Goal: Information Seeking & Learning: Learn about a topic

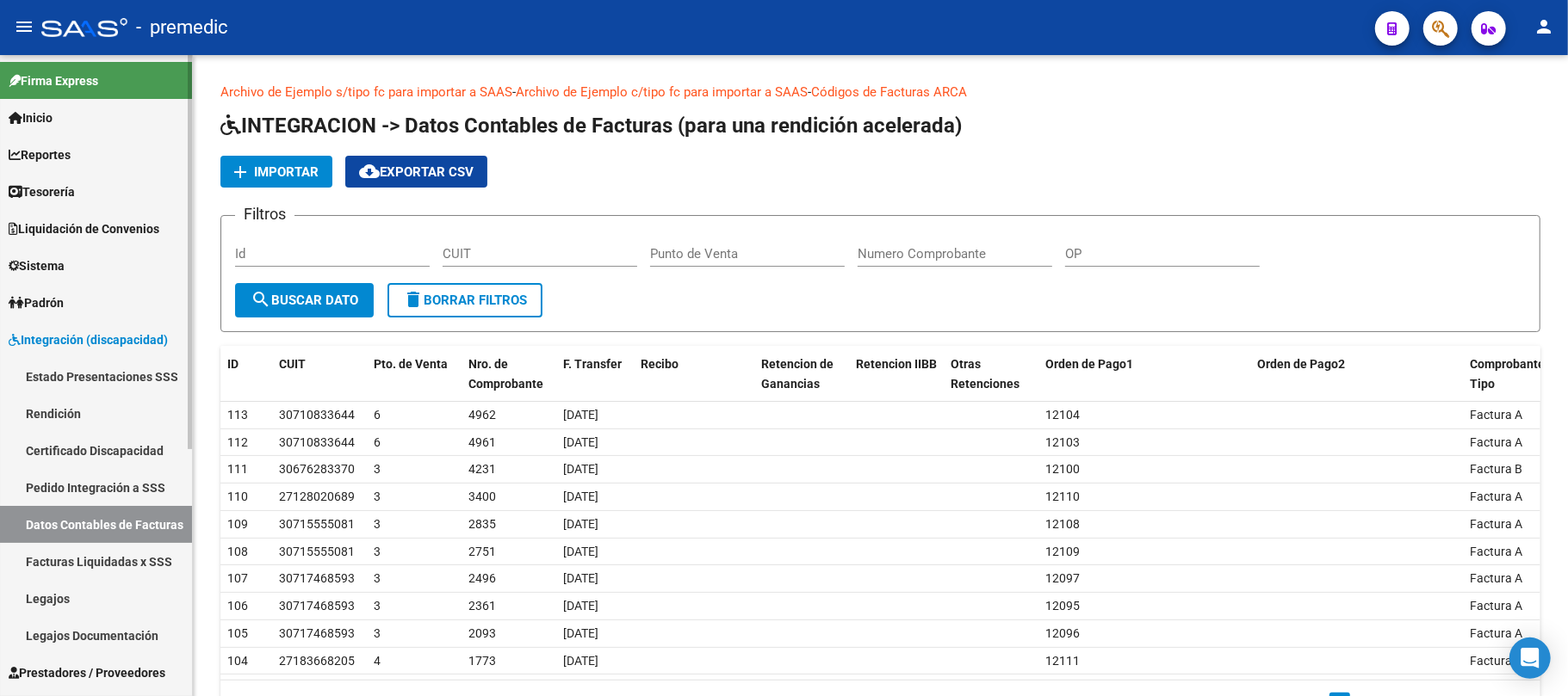
click at [100, 221] on span "Liquidación de Convenios" at bounding box center [84, 229] width 150 height 19
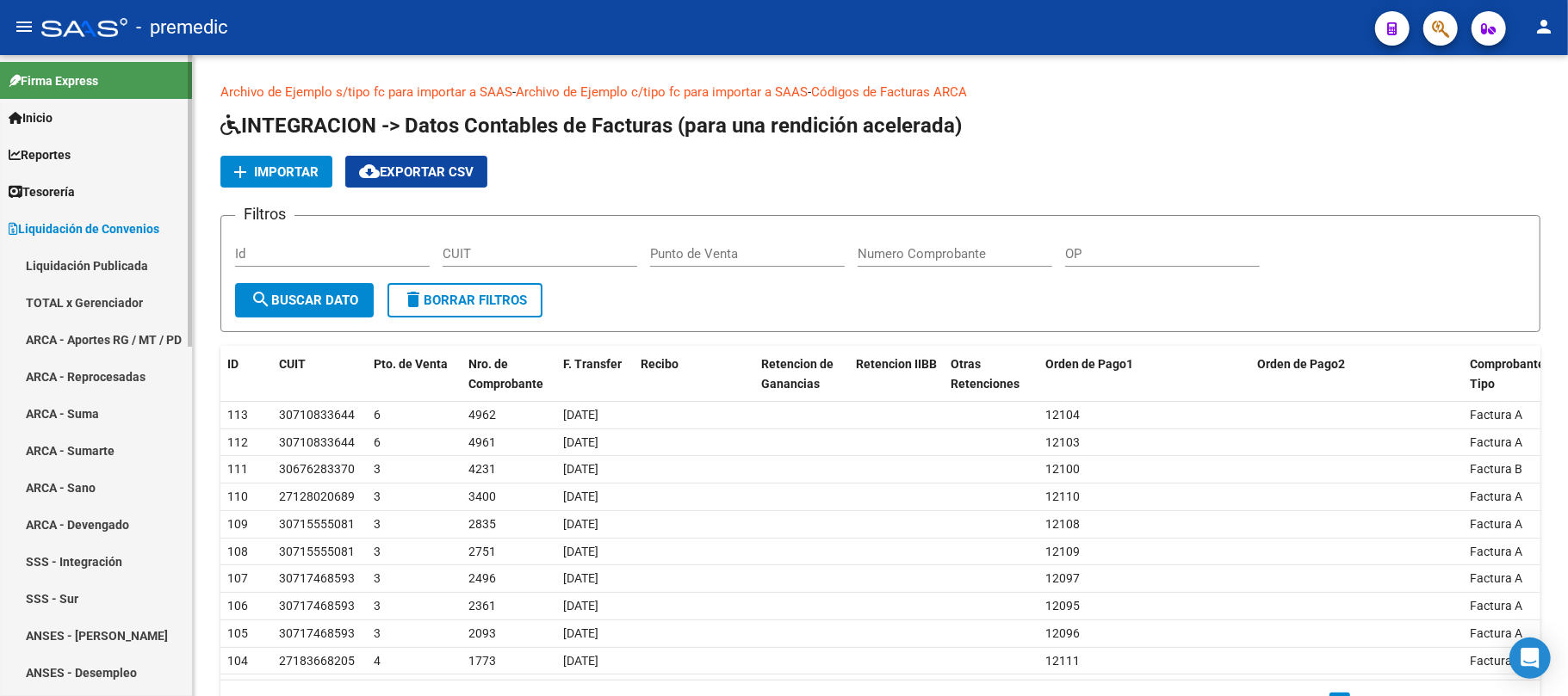
click at [91, 222] on span "Liquidación de Convenios" at bounding box center [84, 229] width 150 height 19
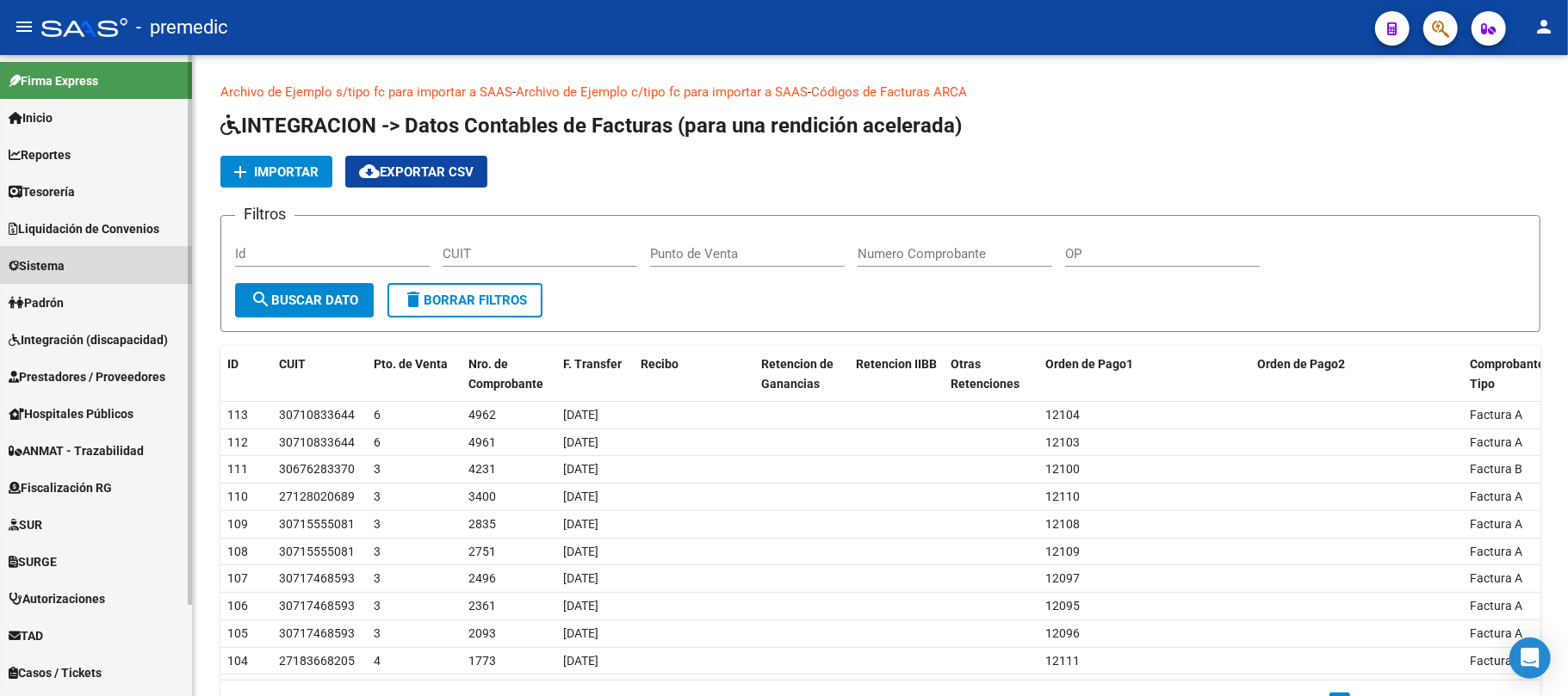
click at [85, 271] on link "Sistema" at bounding box center [95, 266] width 192 height 37
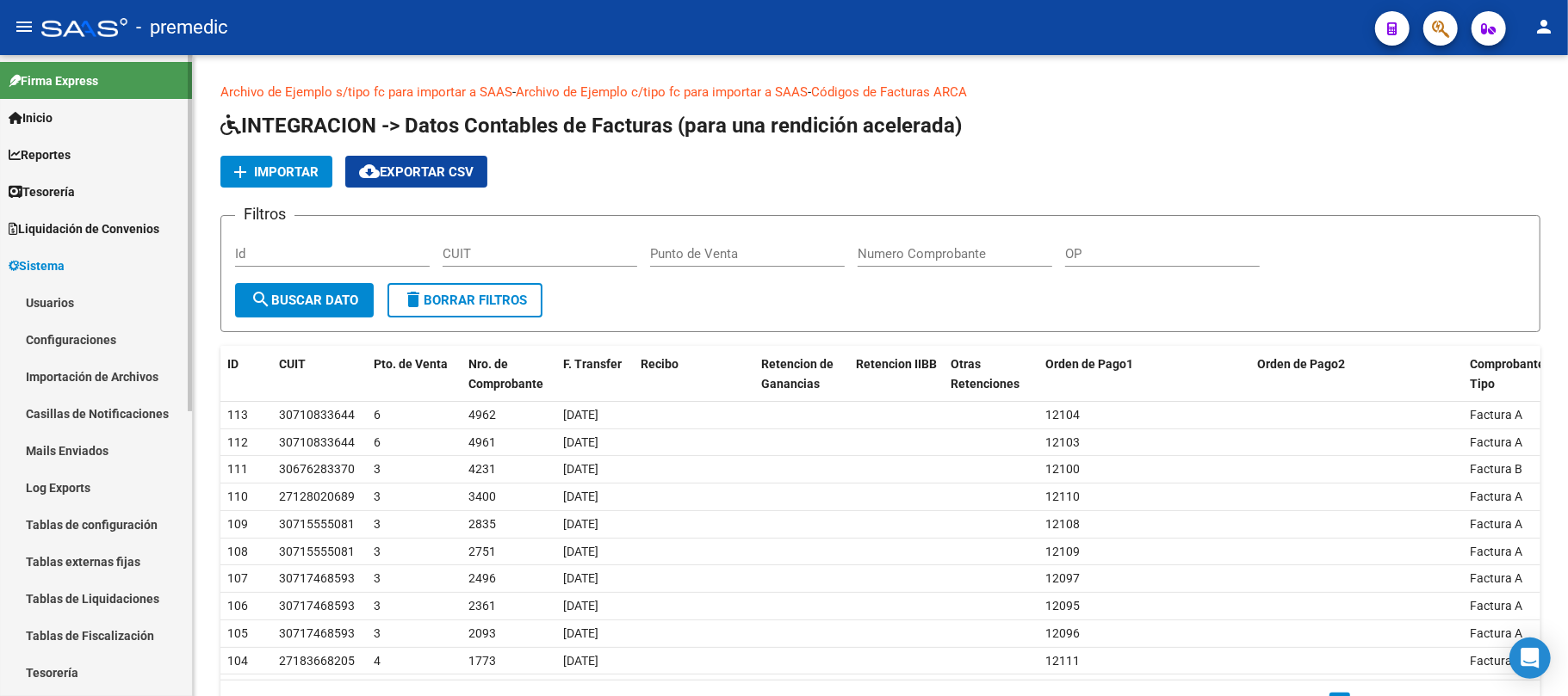
click at [94, 260] on link "Sistema" at bounding box center [95, 266] width 192 height 37
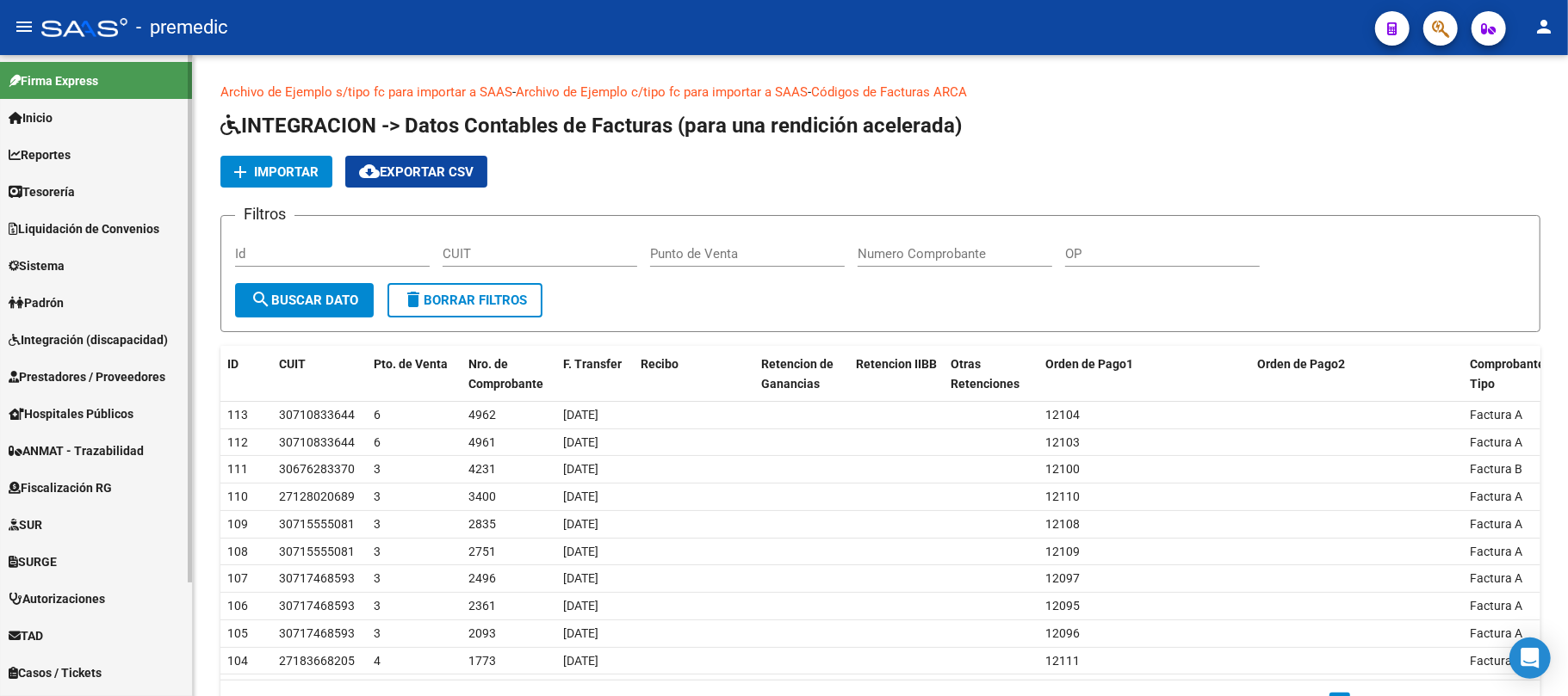
click at [109, 227] on span "Liquidación de Convenios" at bounding box center [84, 229] width 150 height 19
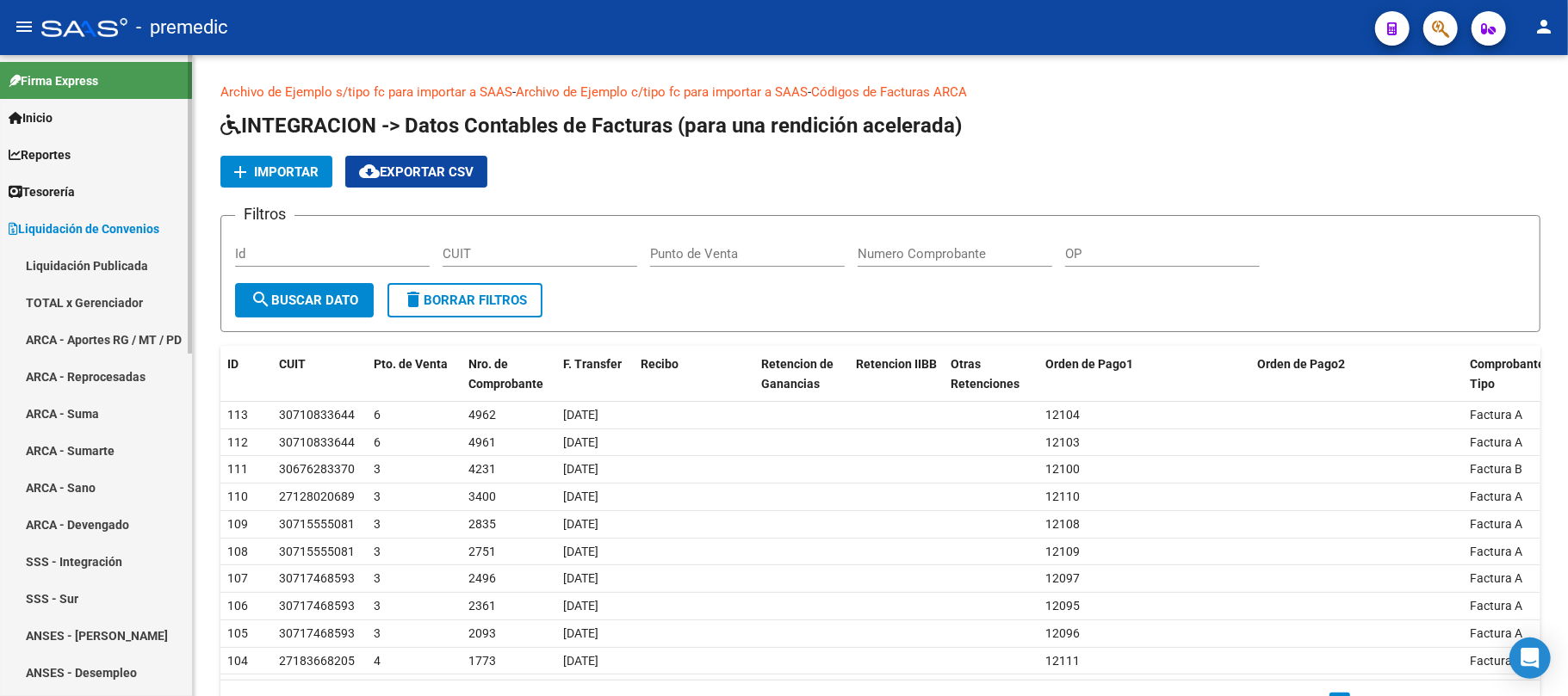
click at [109, 227] on span "Liquidación de Convenios" at bounding box center [84, 229] width 150 height 19
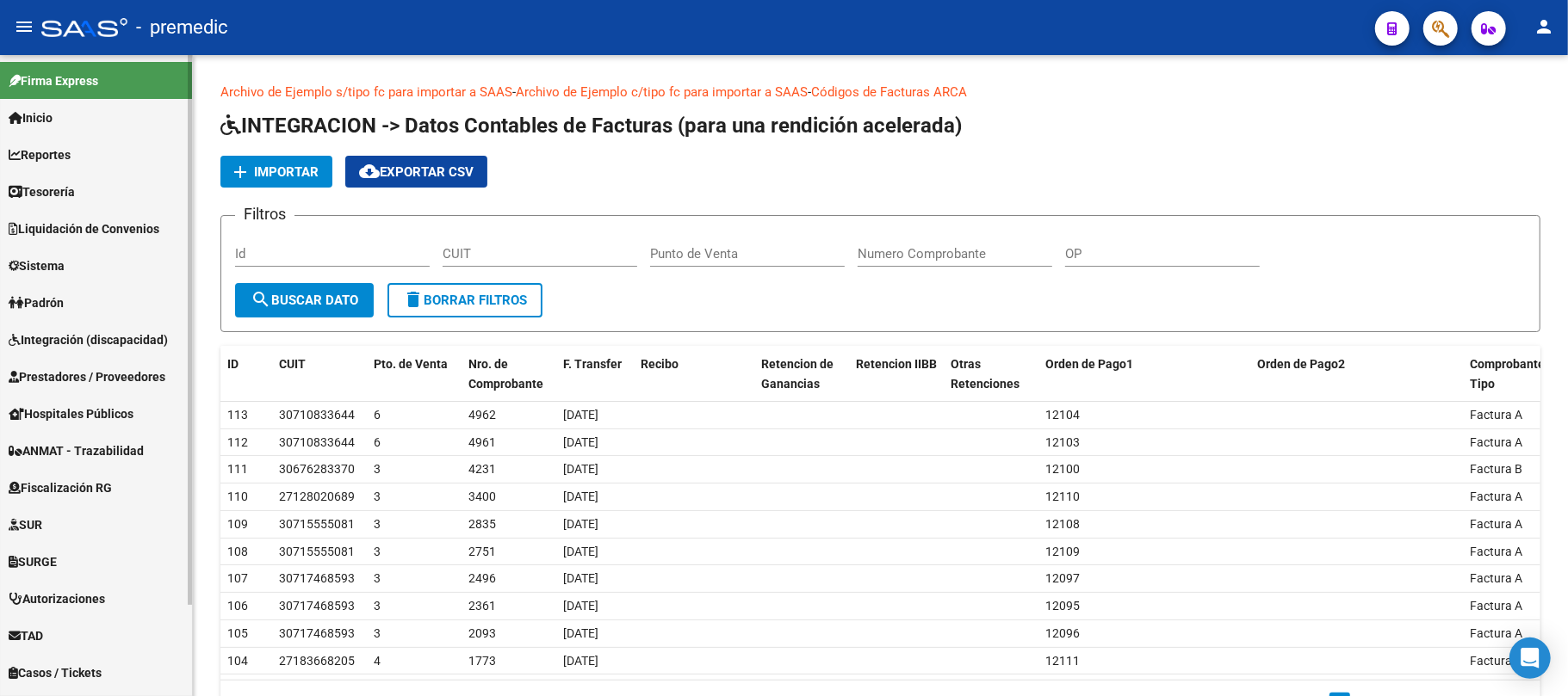
click at [87, 159] on link "Reportes" at bounding box center [95, 154] width 192 height 37
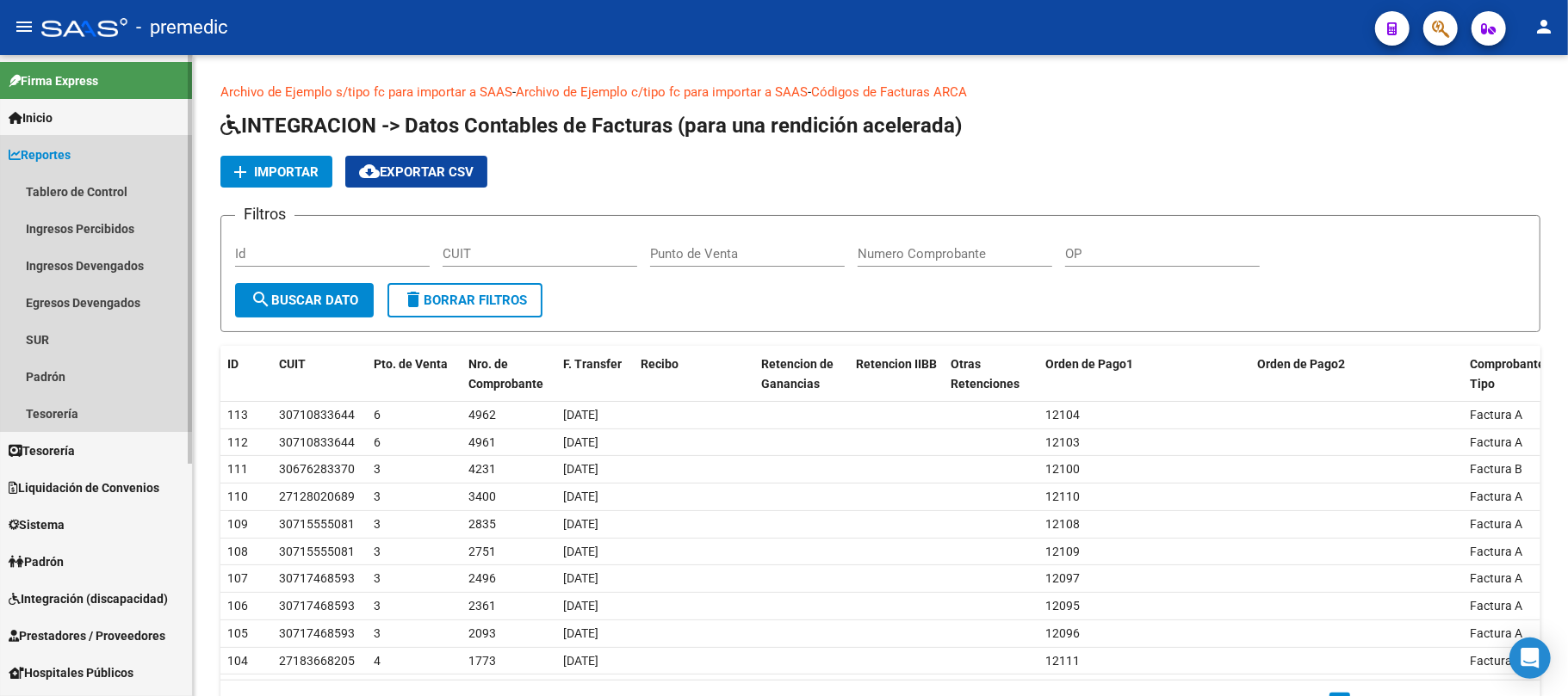
click at [87, 159] on link "Reportes" at bounding box center [95, 154] width 192 height 37
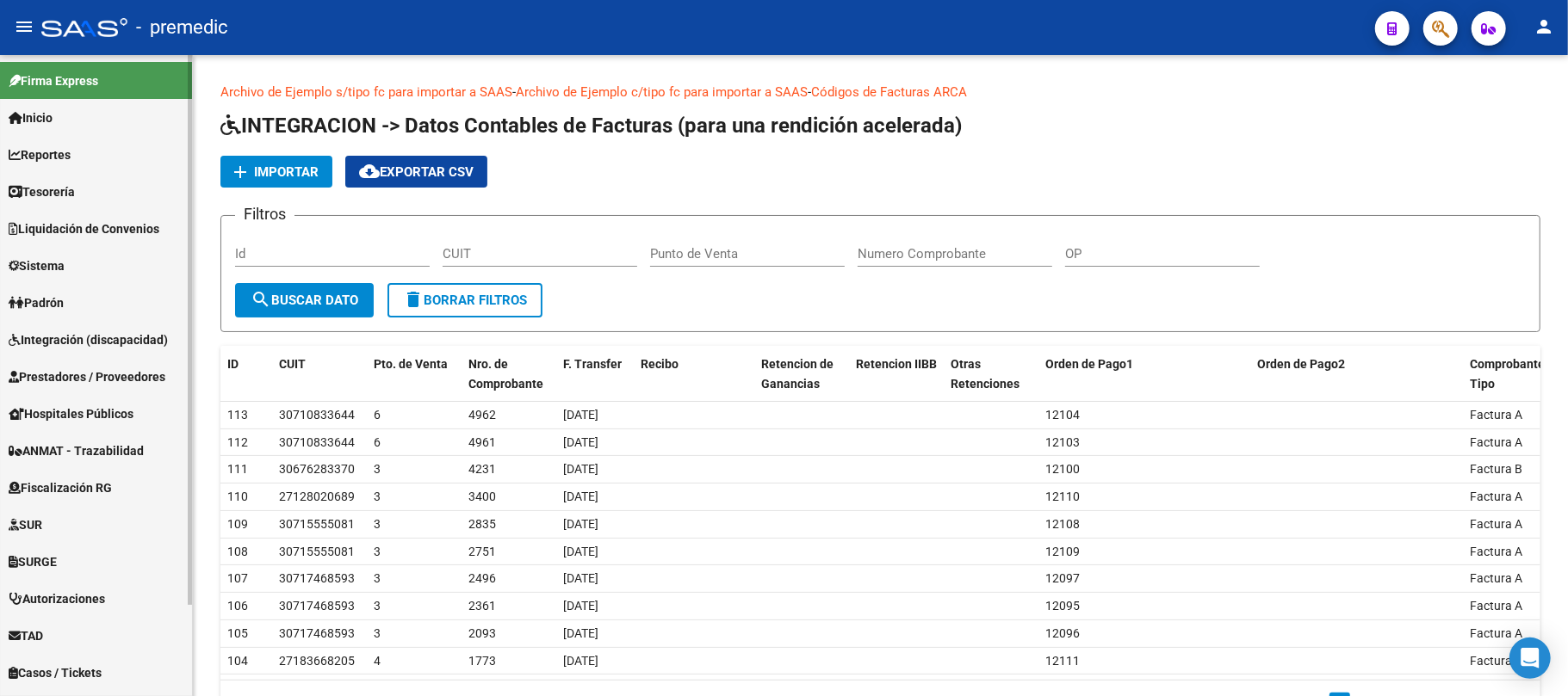
click at [104, 260] on link "Sistema" at bounding box center [95, 266] width 192 height 37
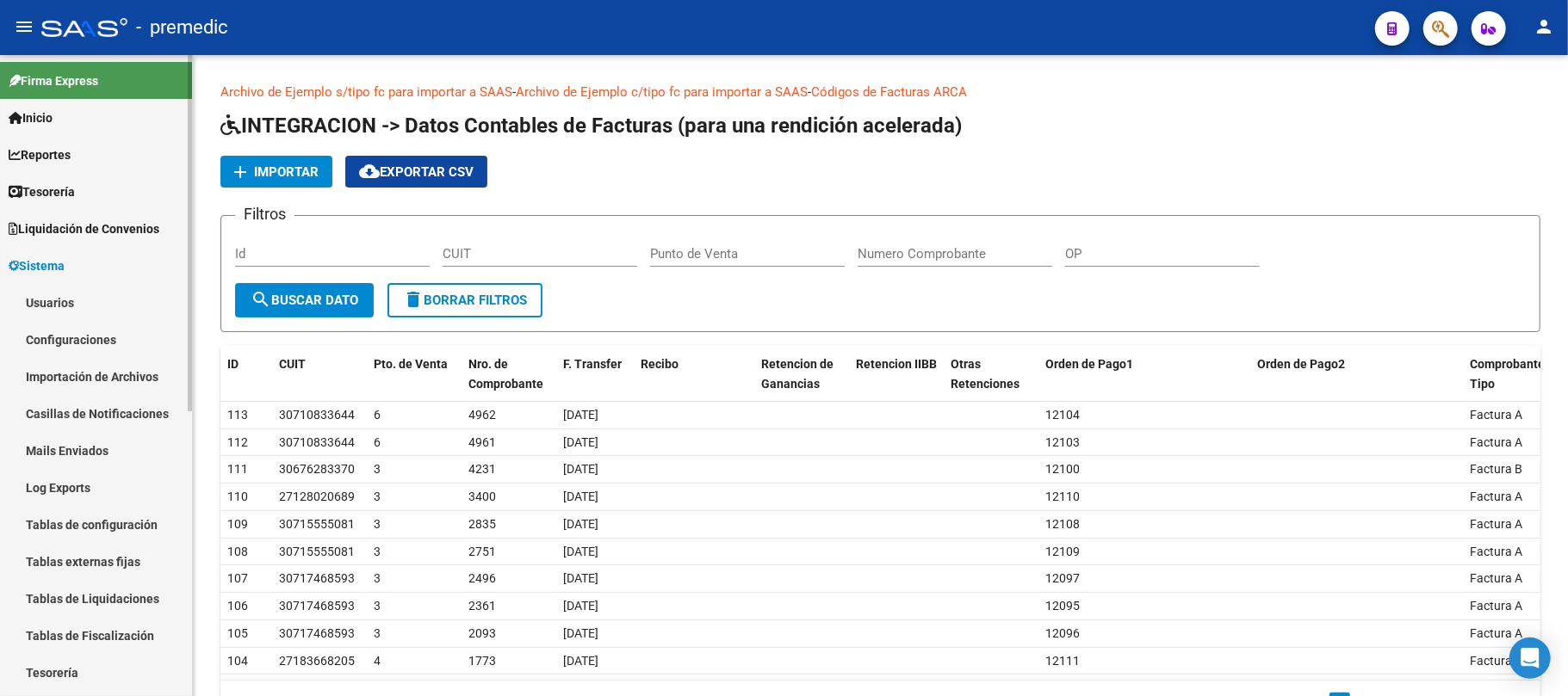
click at [104, 260] on link "Sistema" at bounding box center [95, 266] width 192 height 37
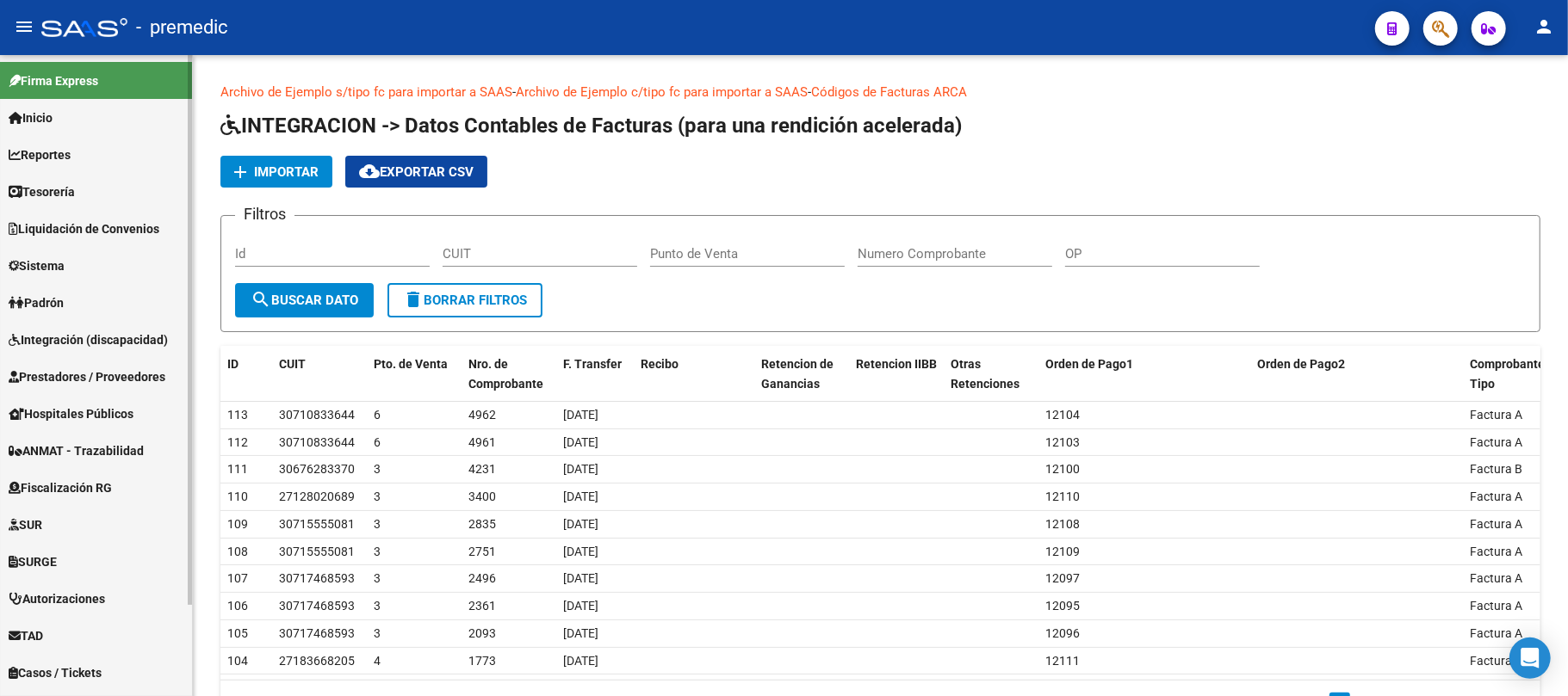
click at [101, 121] on link "Inicio" at bounding box center [95, 117] width 192 height 37
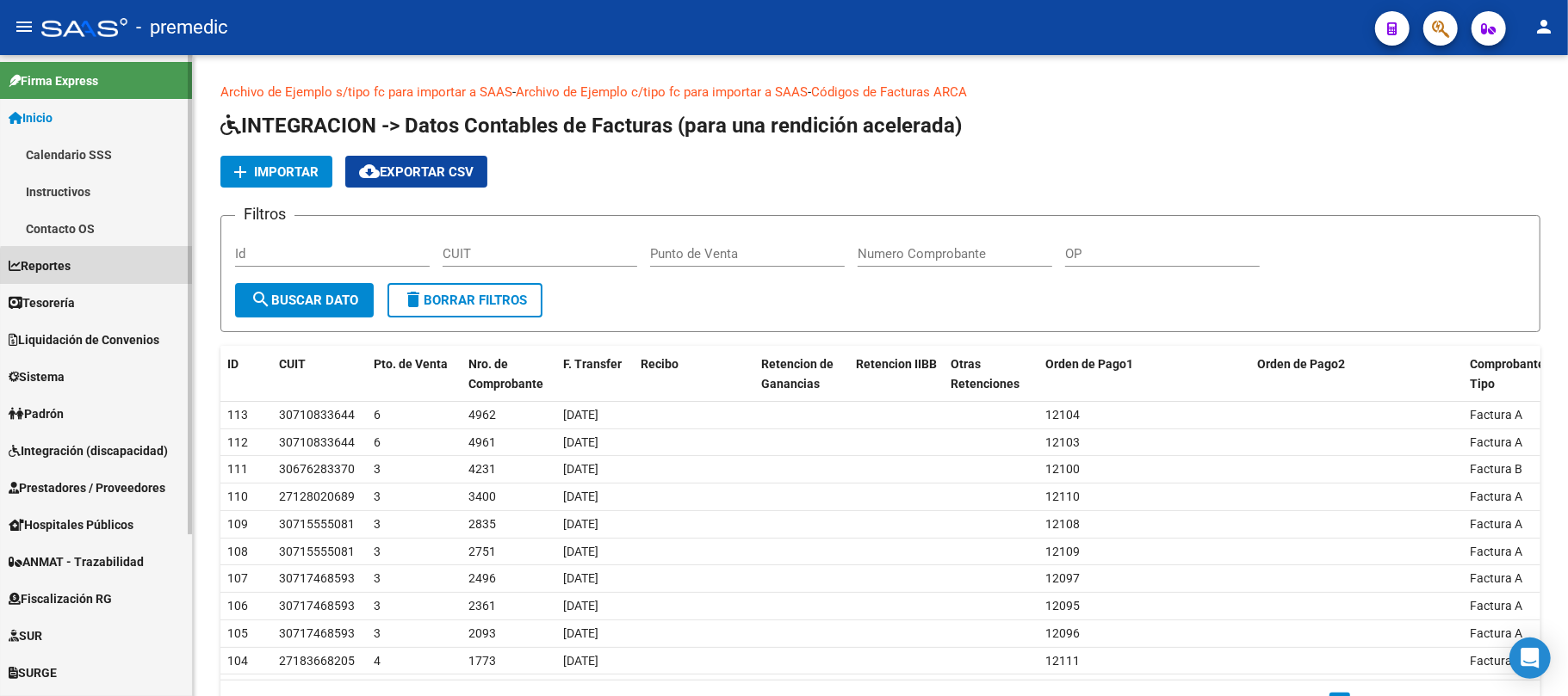
click at [109, 272] on link "Reportes" at bounding box center [95, 266] width 192 height 37
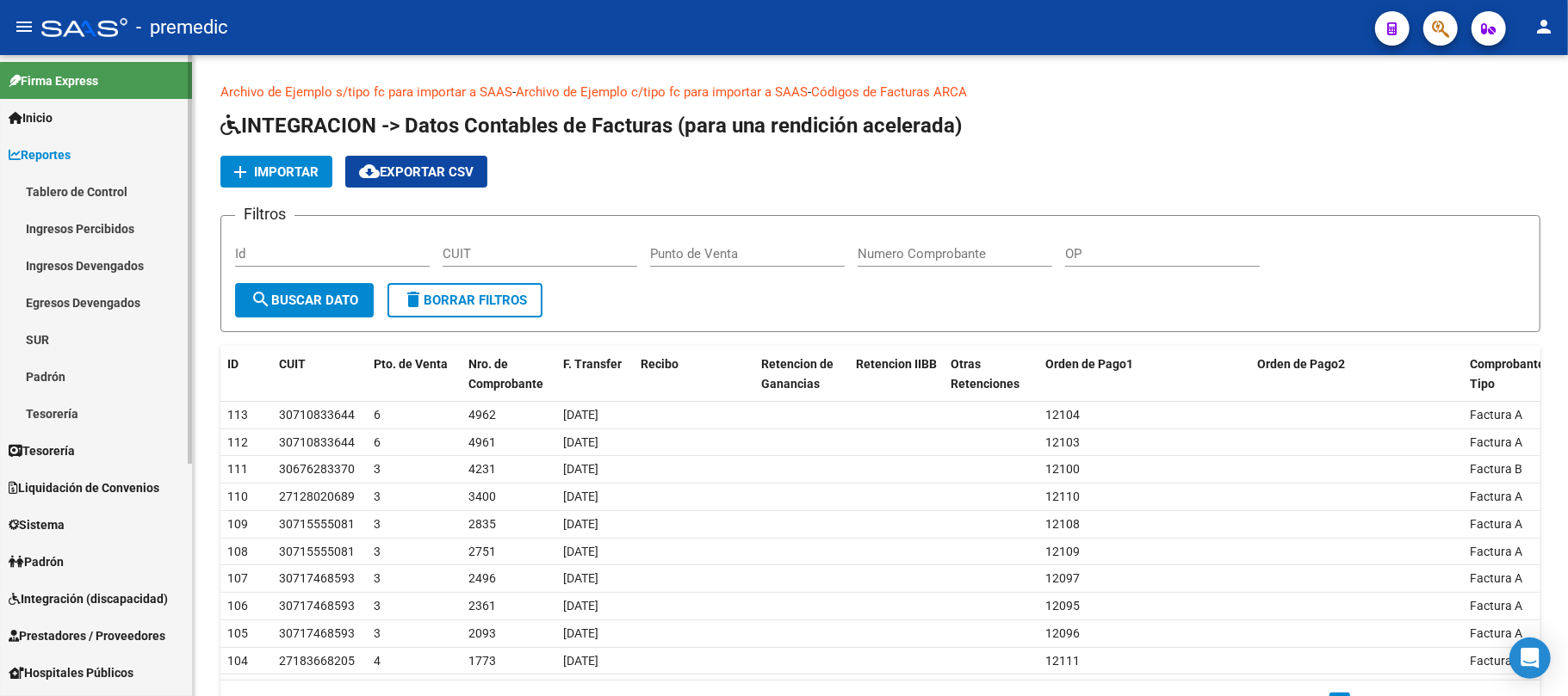
click at [116, 224] on link "Ingresos Percibidos" at bounding box center [95, 228] width 192 height 37
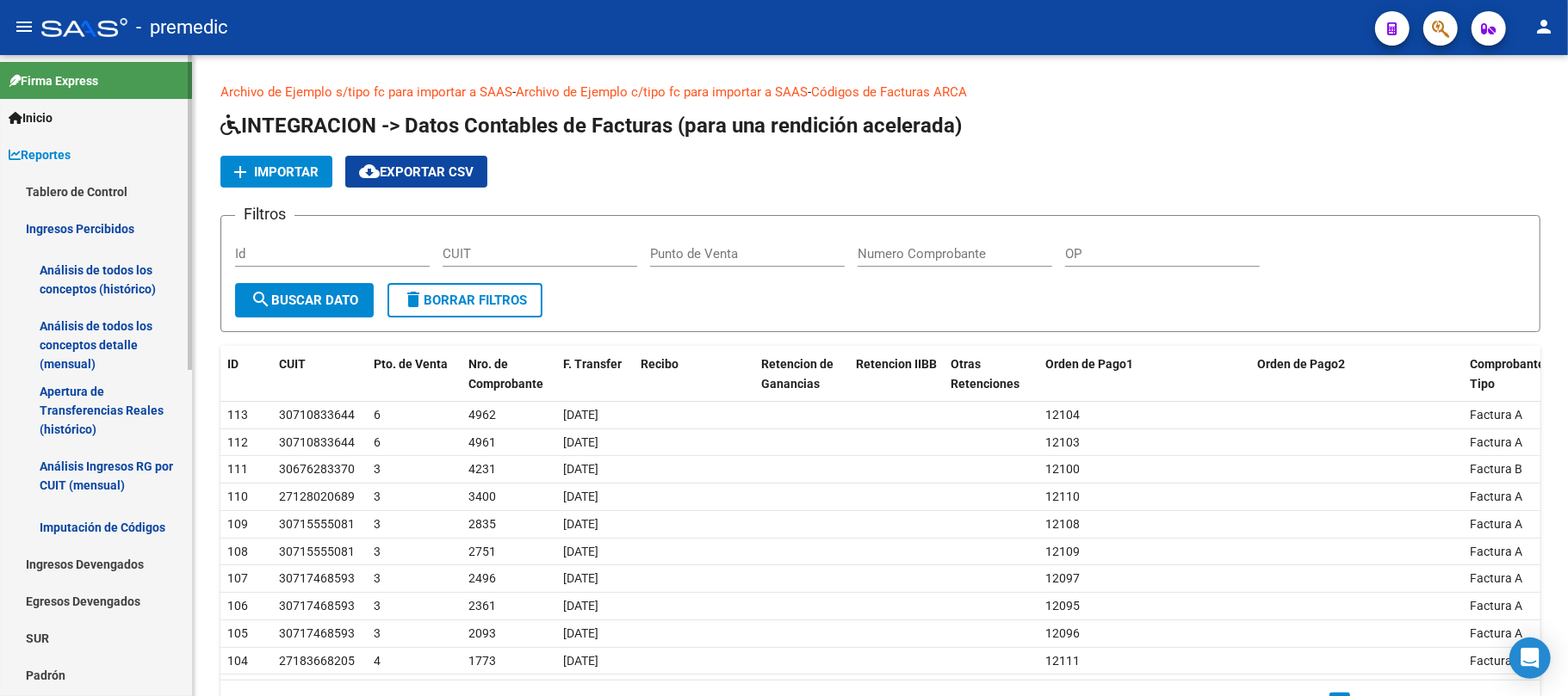
click at [104, 272] on link "Análisis de todos los conceptos (histórico)" at bounding box center [95, 280] width 192 height 65
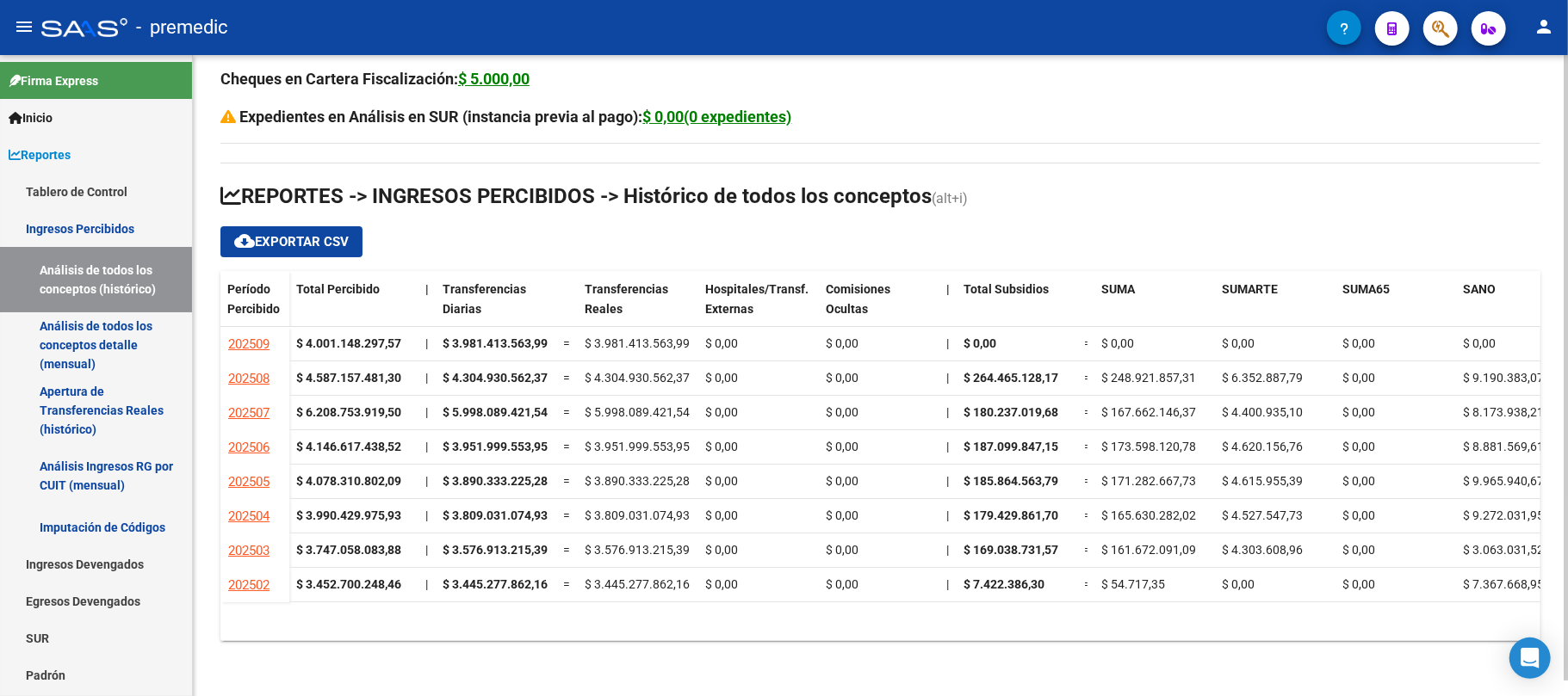
scroll to position [15, 0]
click at [104, 338] on link "Análisis de todos los conceptos detalle (mensual)" at bounding box center [95, 346] width 192 height 65
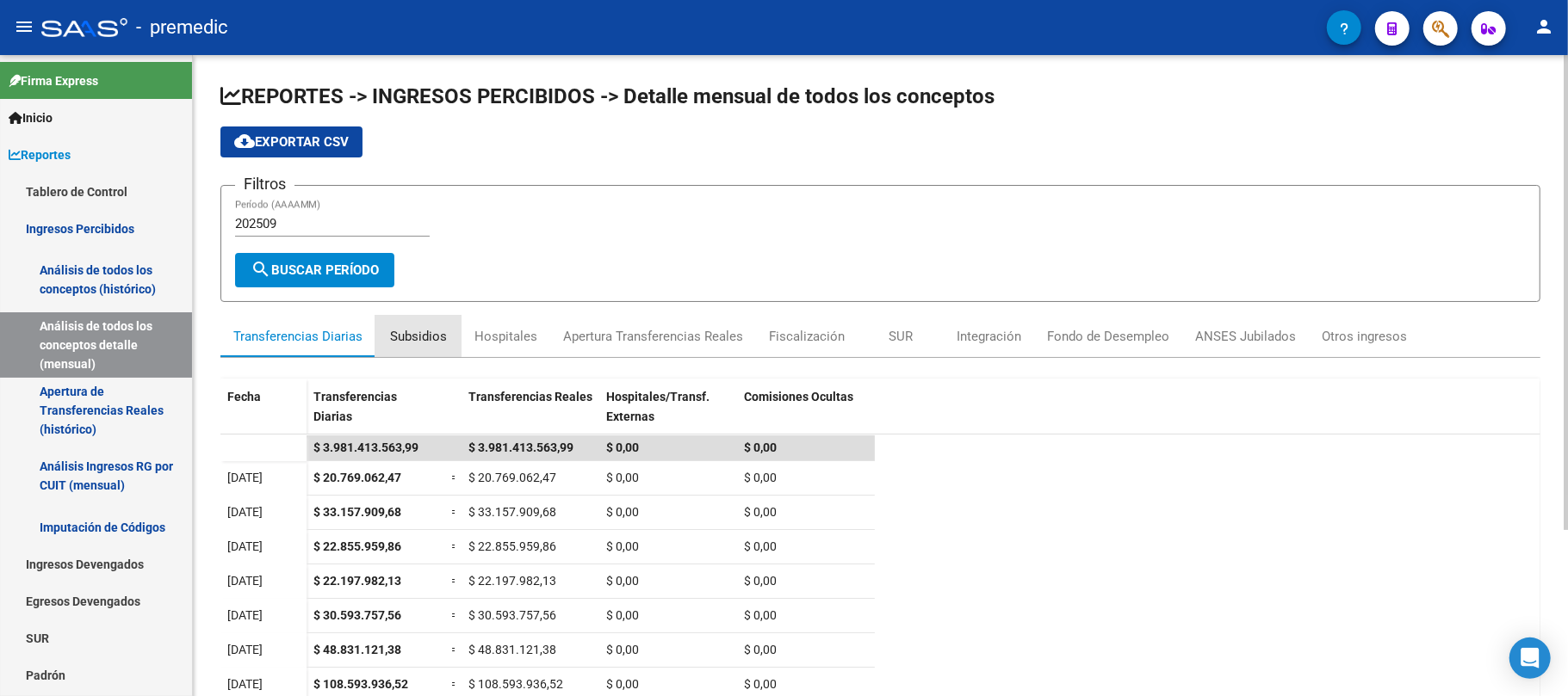
click at [393, 329] on div "Subsidios" at bounding box center [418, 337] width 57 height 19
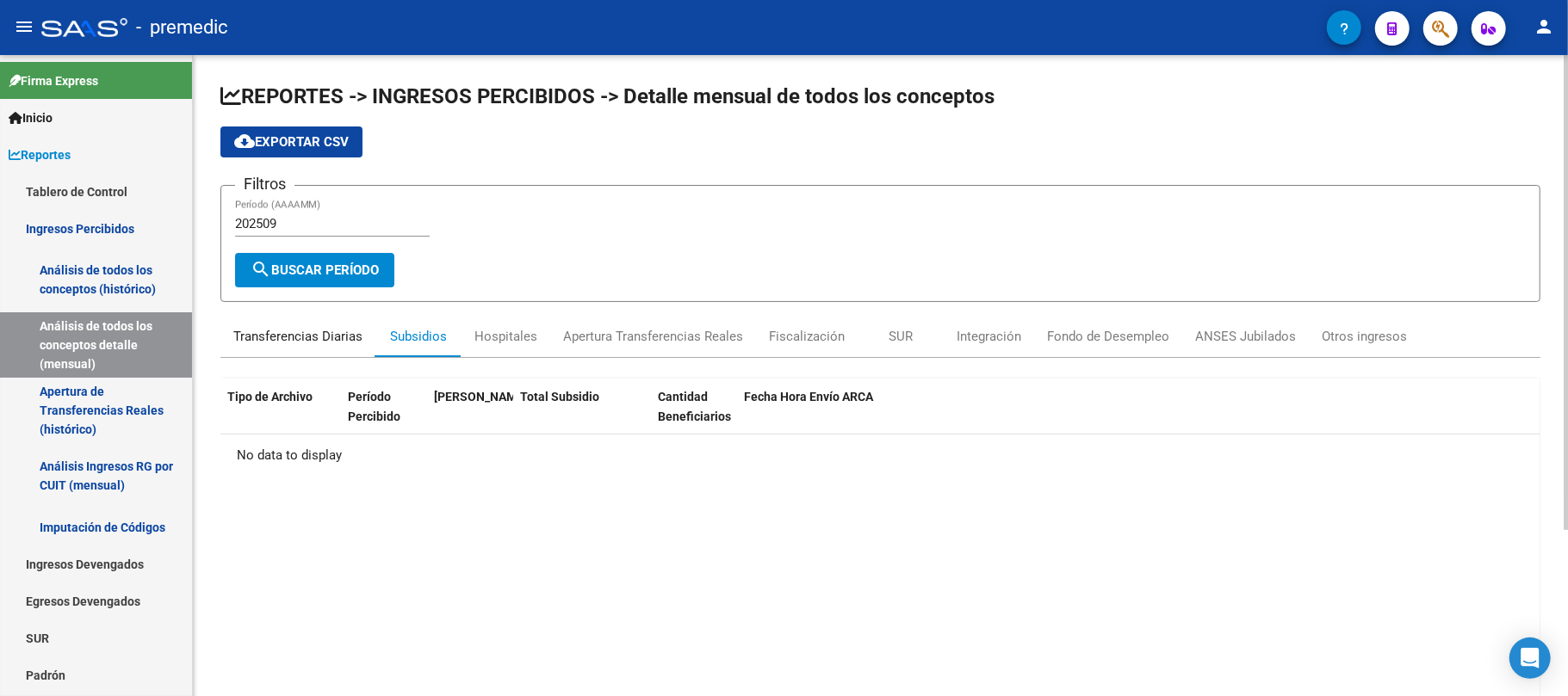
click at [288, 345] on div "Transferencias Diarias" at bounding box center [298, 337] width 129 height 19
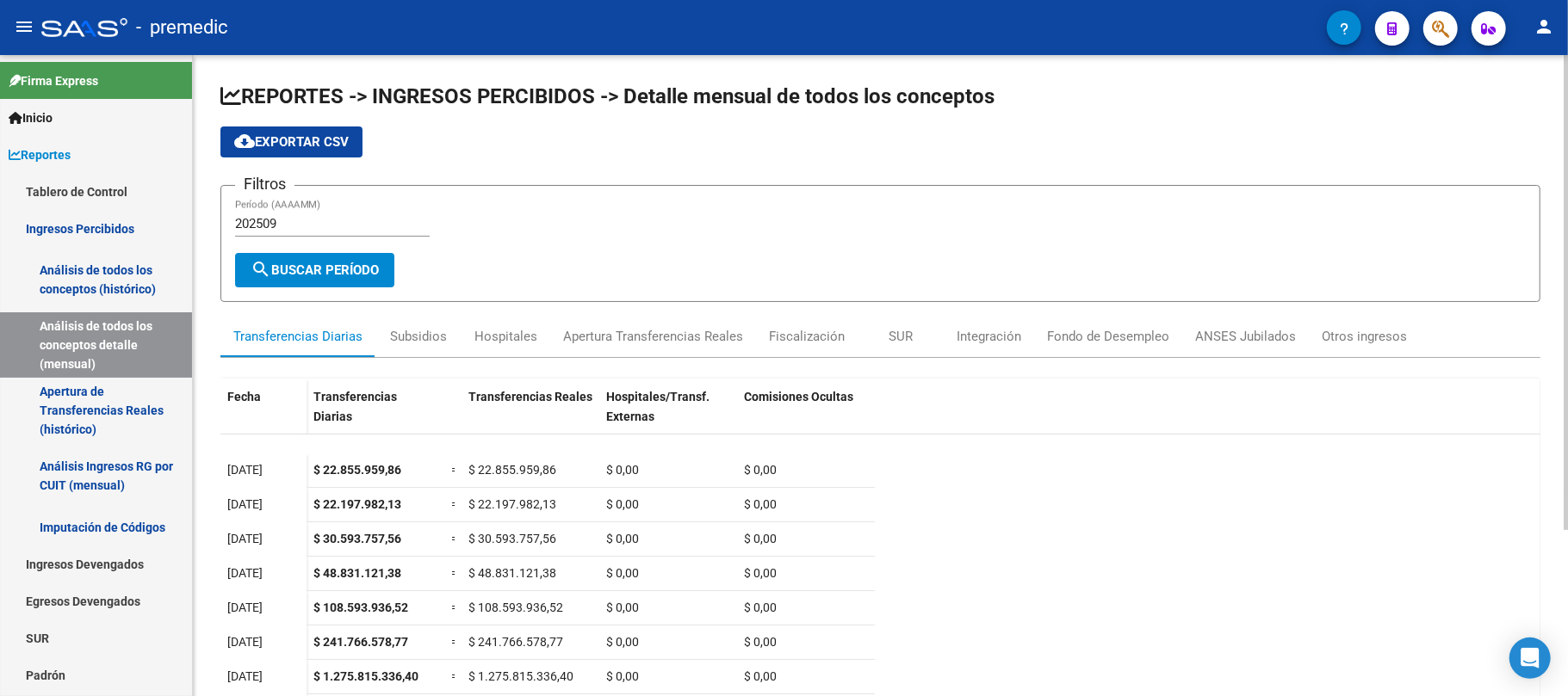
scroll to position [115, 0]
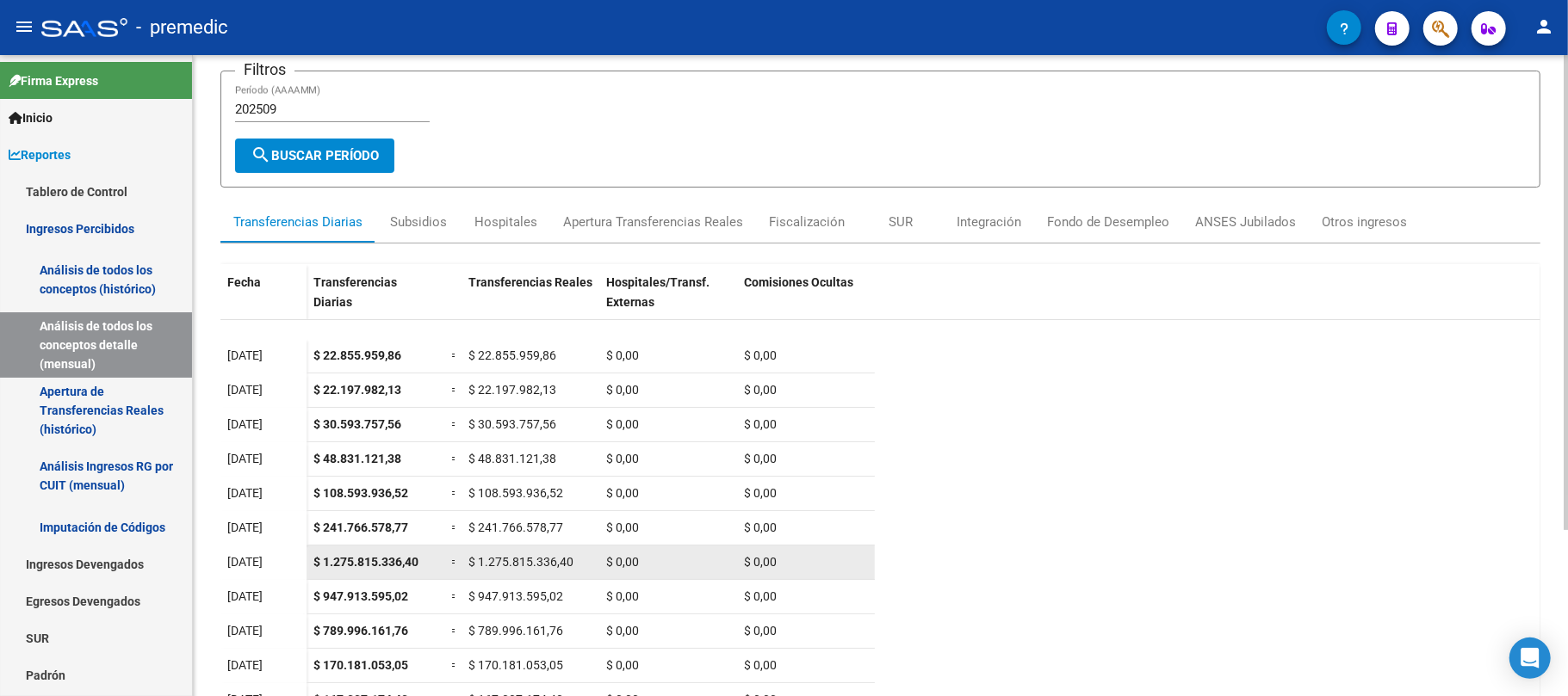
click at [380, 564] on span "$ 1.275.815.336,40" at bounding box center [365, 562] width 105 height 13
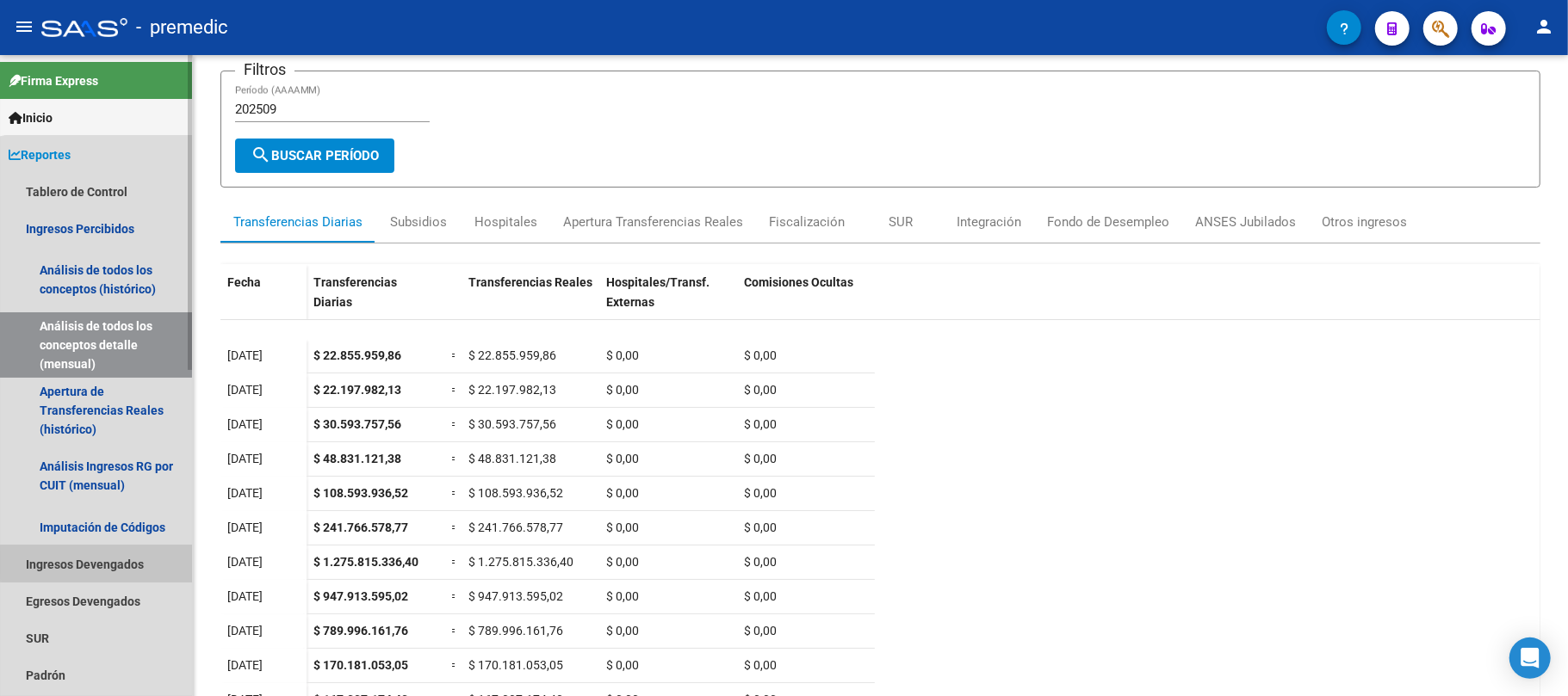
click at [103, 563] on link "Ingresos Devengados" at bounding box center [95, 564] width 192 height 37
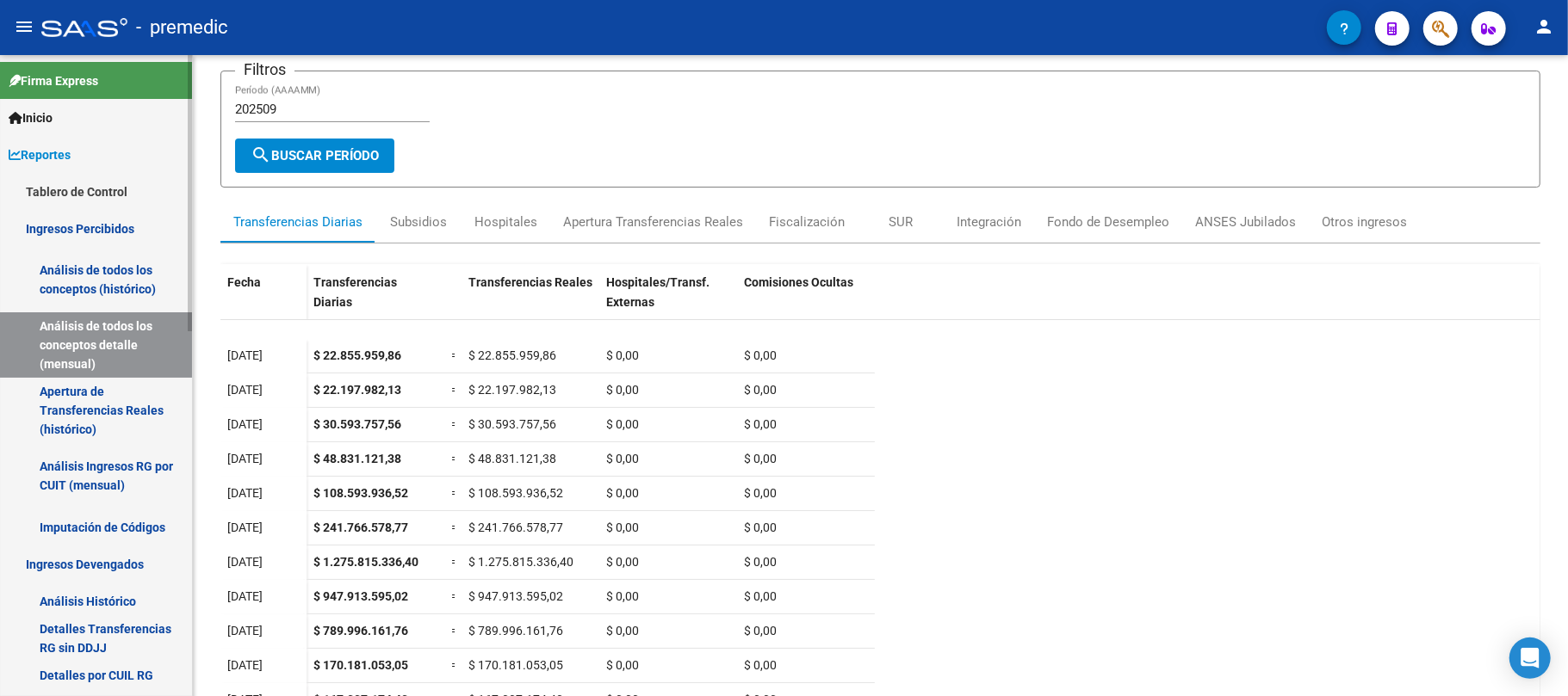
click at [116, 562] on link "Ingresos Devengados" at bounding box center [95, 564] width 192 height 37
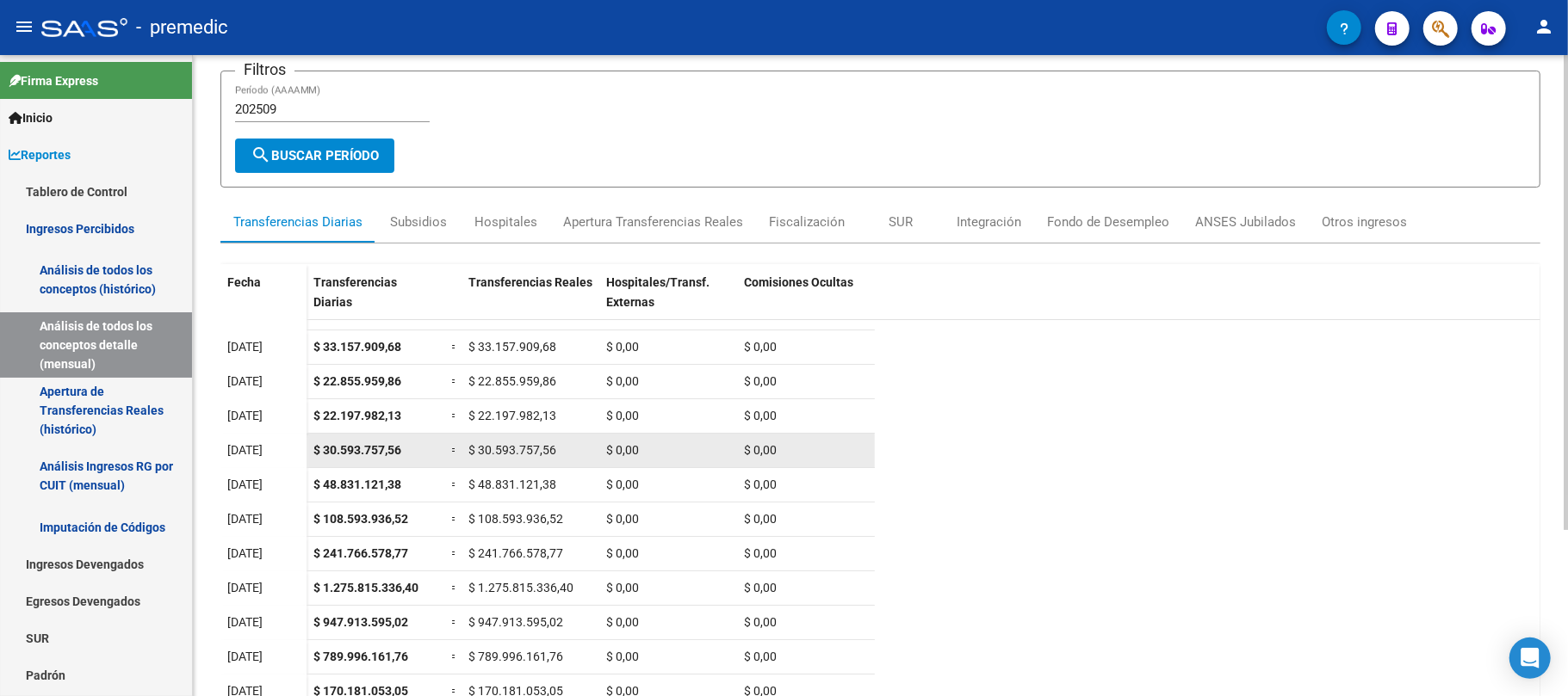
scroll to position [0, 0]
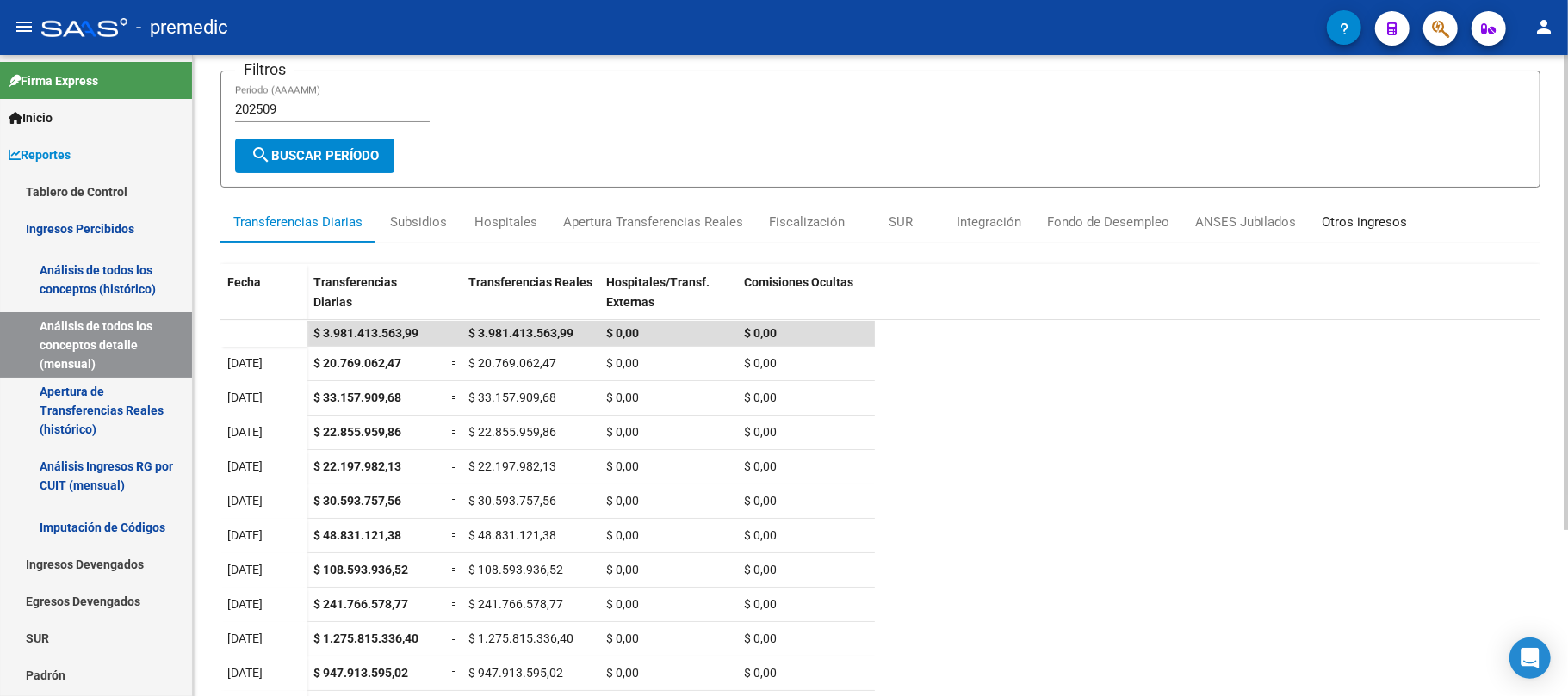
click at [1372, 220] on div "Otros ingresos" at bounding box center [1364, 222] width 86 height 19
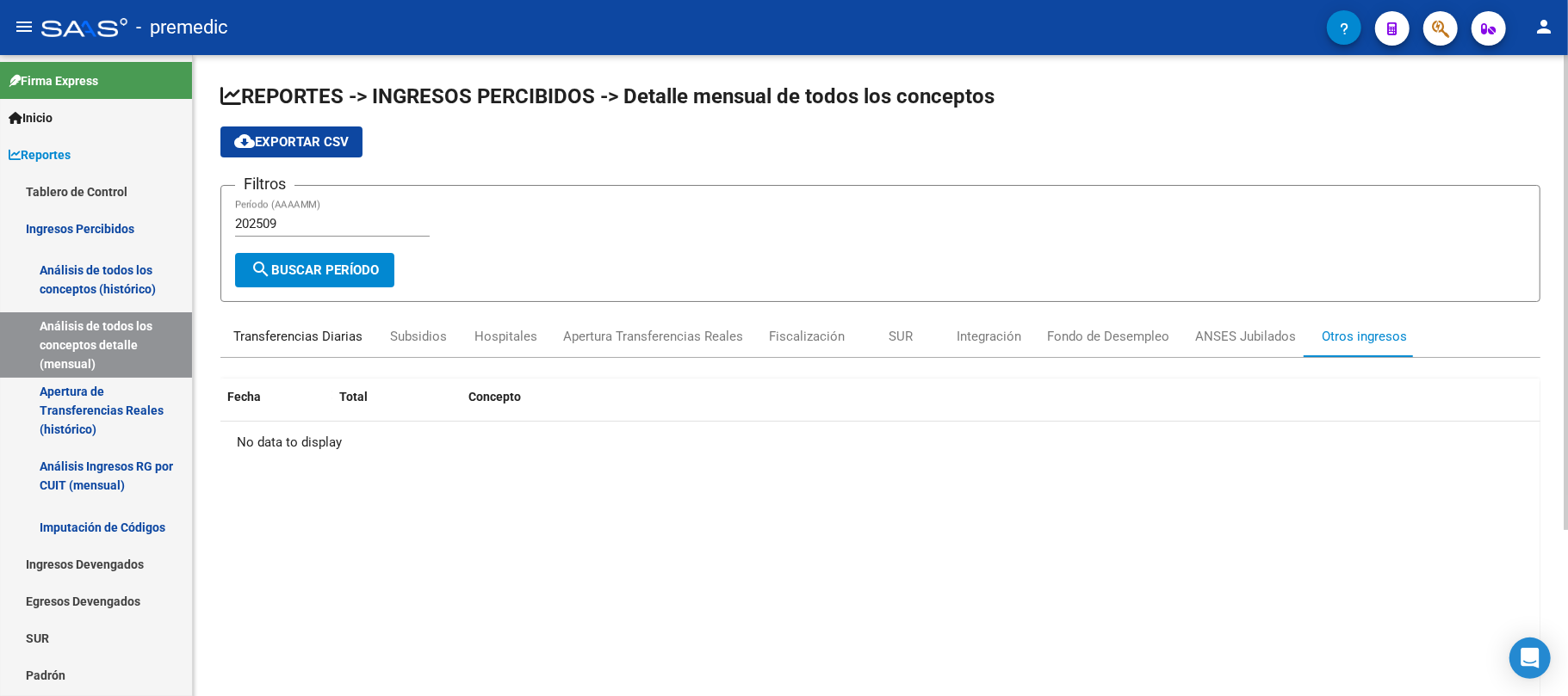
click at [273, 330] on div "Transferencias Diarias" at bounding box center [298, 337] width 129 height 19
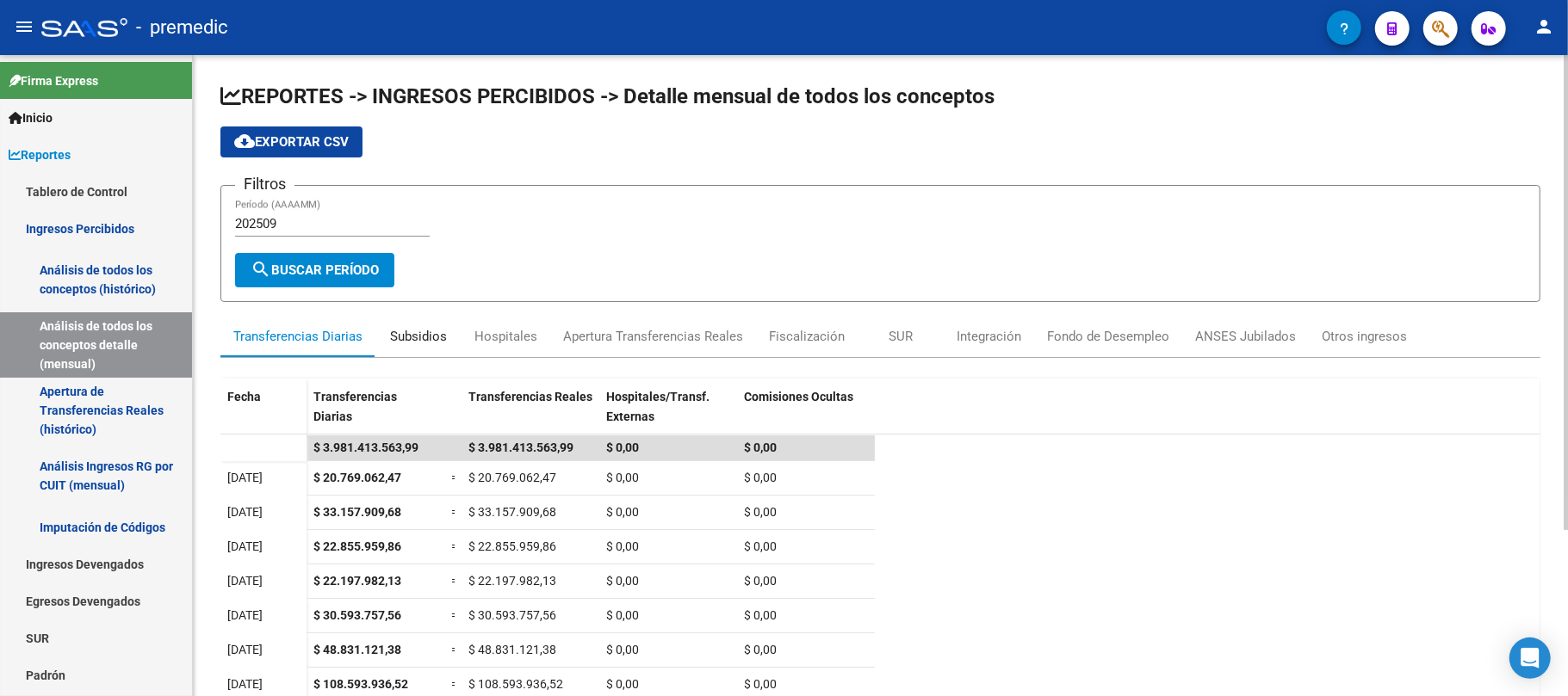
click at [417, 330] on div "Subsidios" at bounding box center [418, 337] width 57 height 19
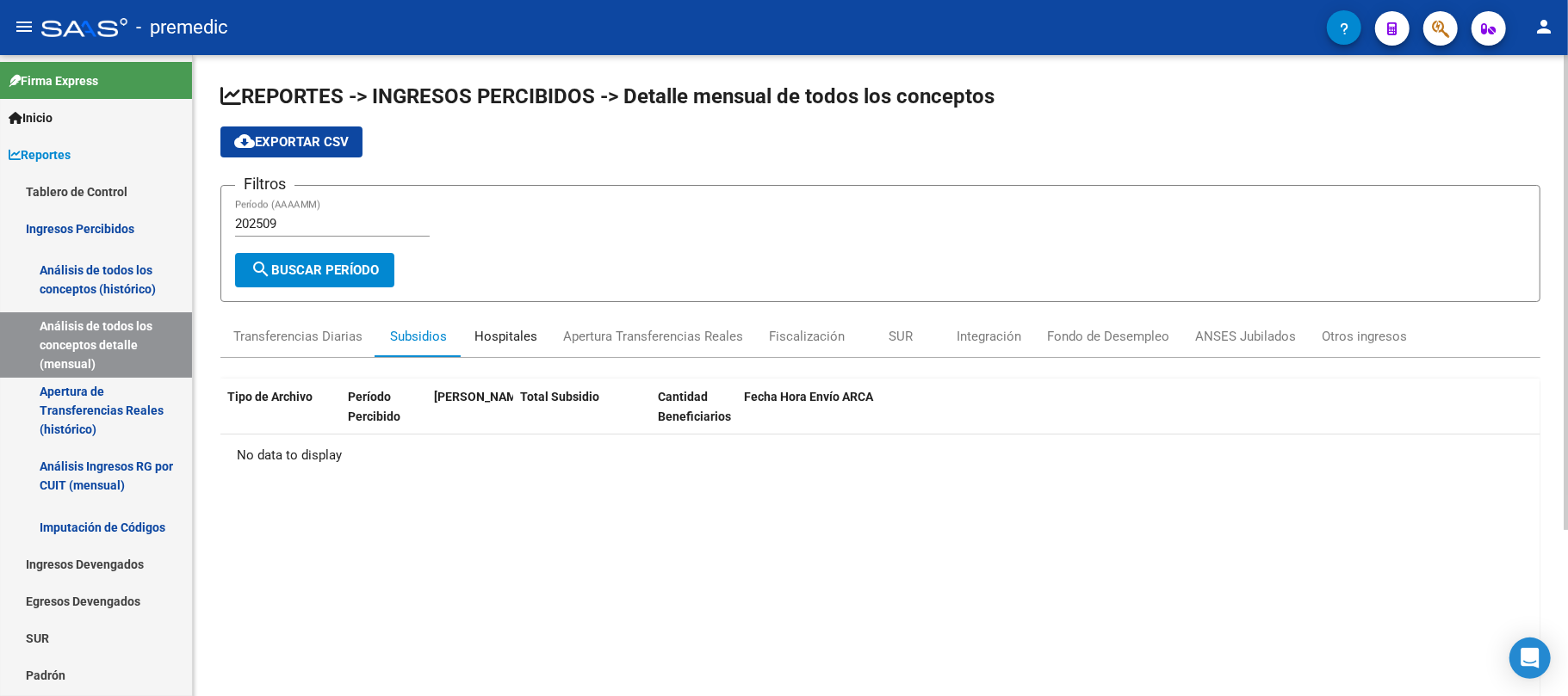
click at [522, 330] on div "Hospitales" at bounding box center [506, 337] width 63 height 19
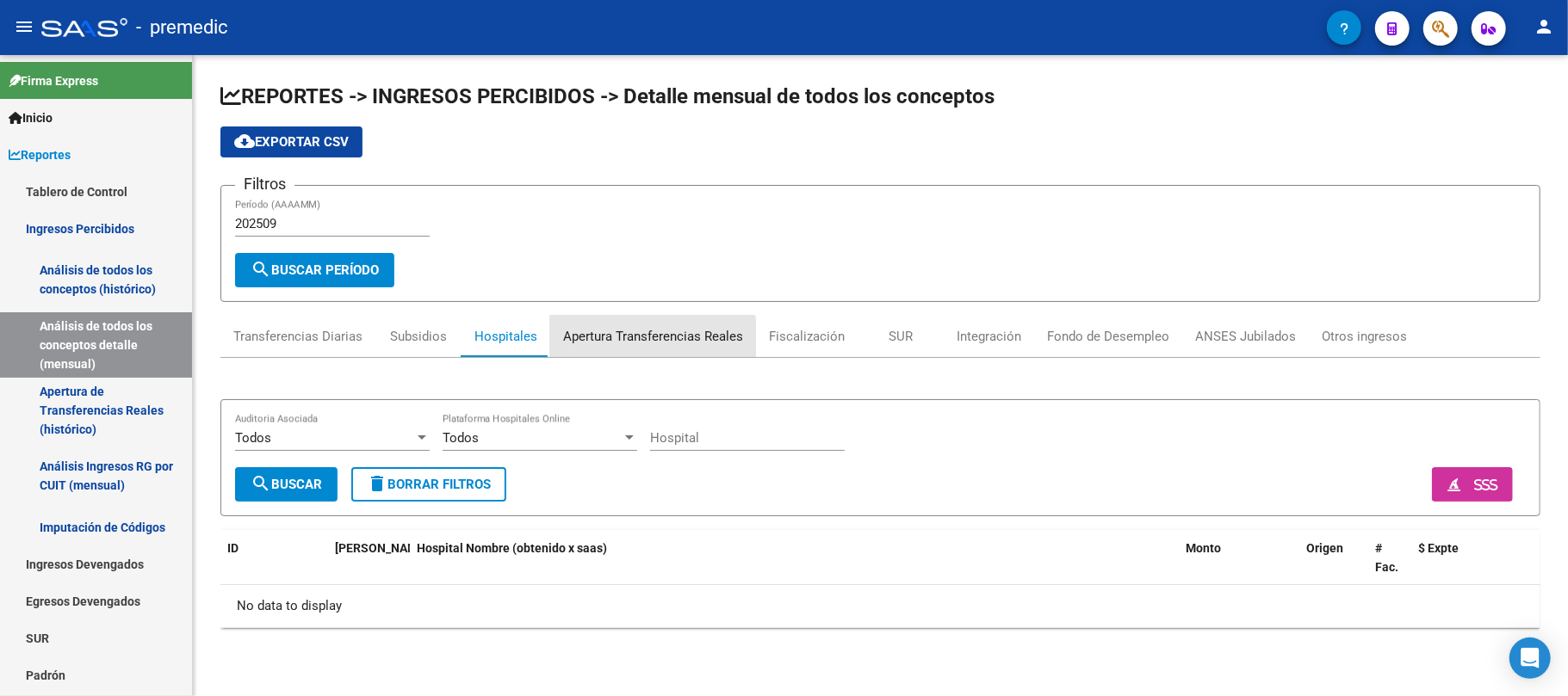
click at [648, 337] on div "Apertura Transferencias Reales" at bounding box center [653, 337] width 180 height 19
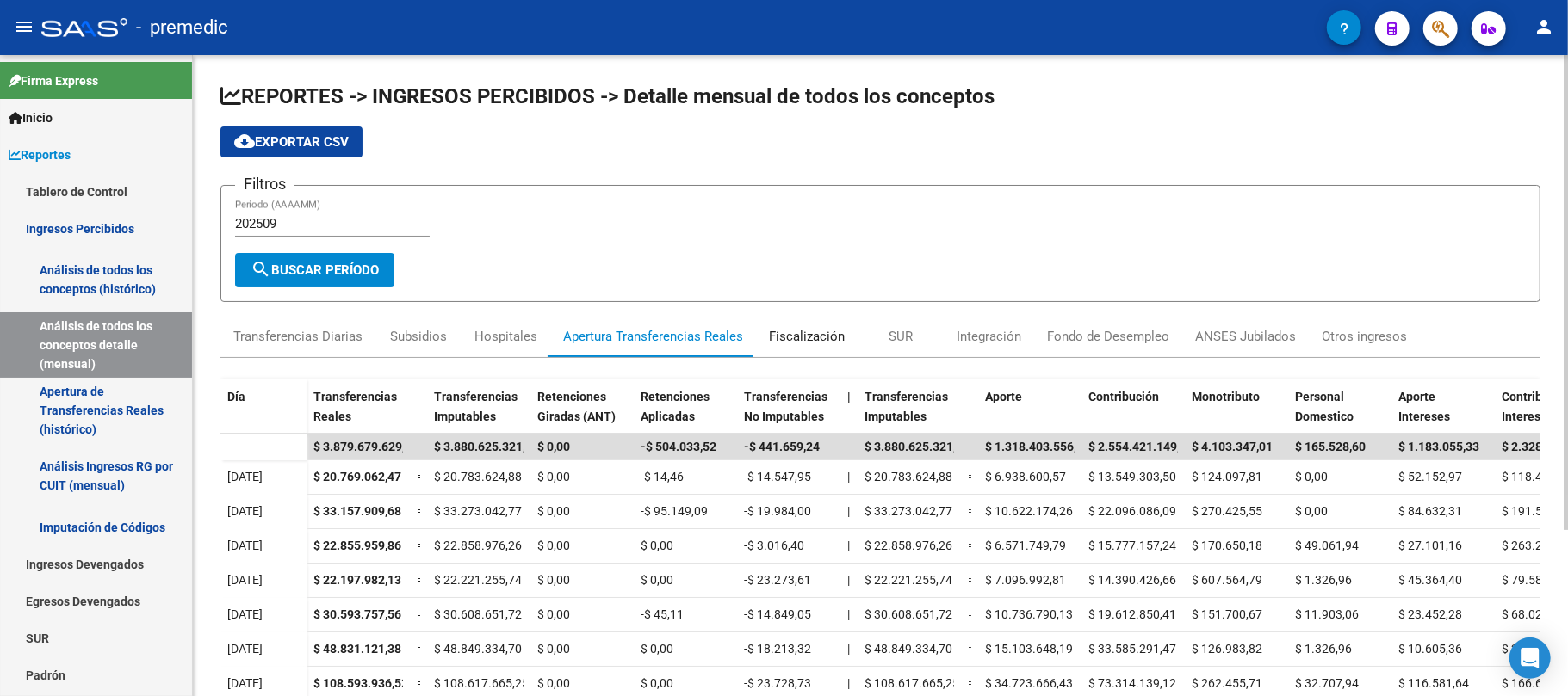
click at [811, 346] on div "Fiscalización" at bounding box center [806, 336] width 101 height 41
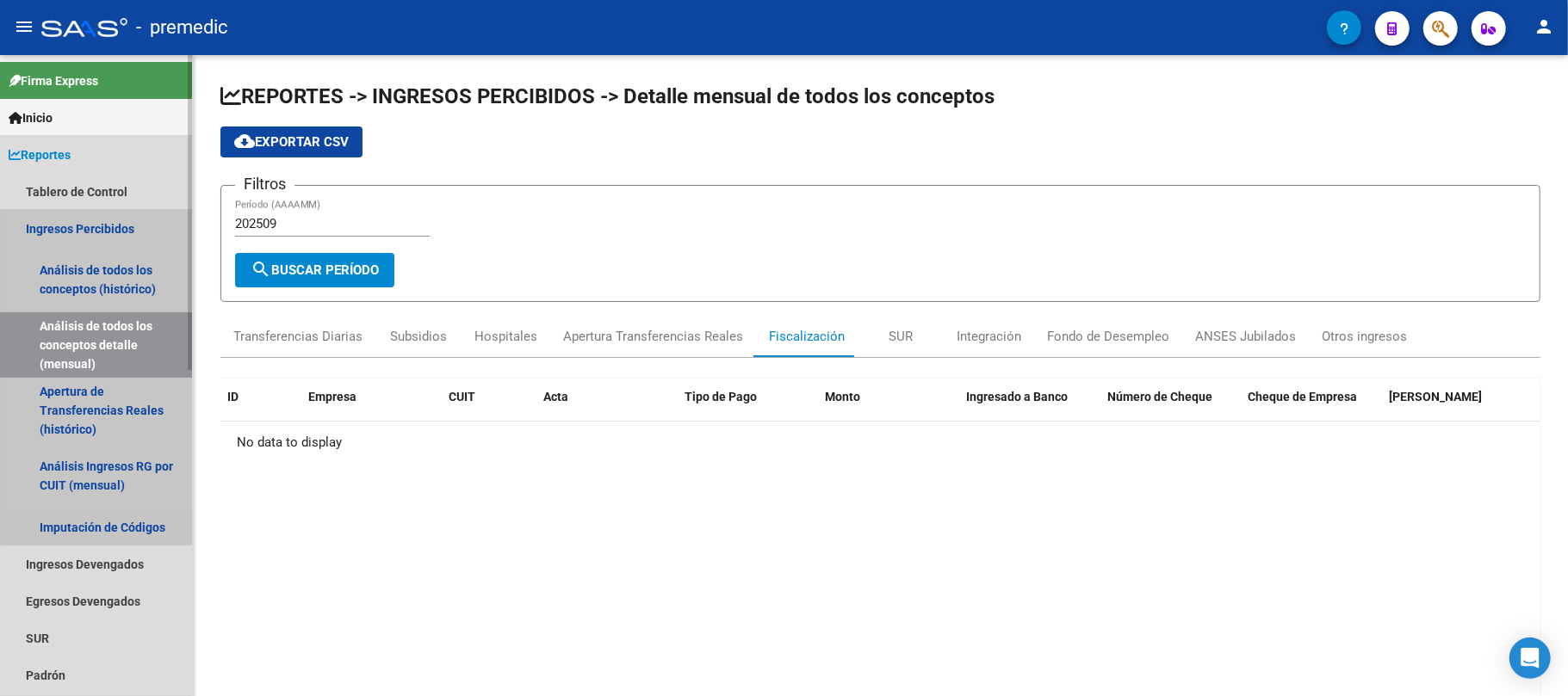
click at [114, 212] on link "Ingresos Percibidos" at bounding box center [95, 228] width 192 height 37
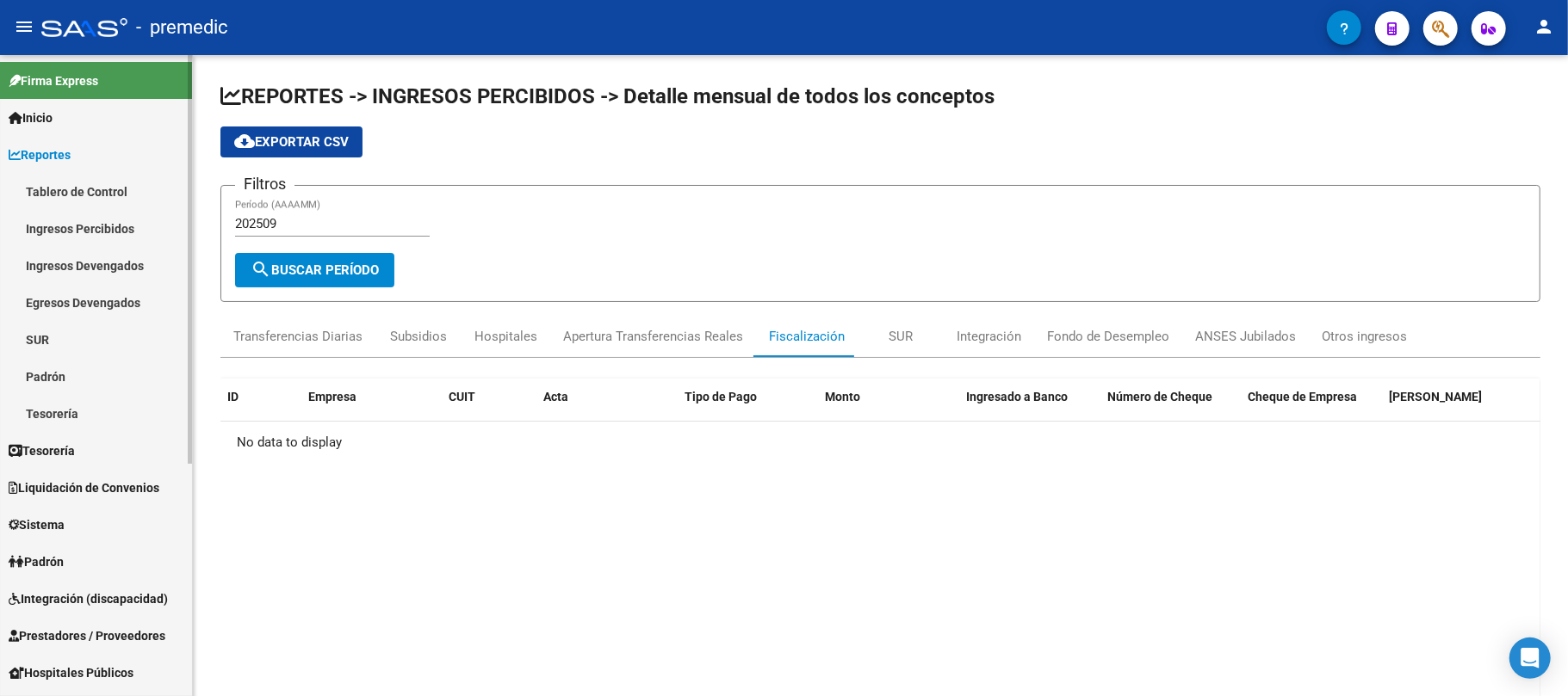
click at [118, 183] on link "Tablero de Control" at bounding box center [95, 192] width 192 height 37
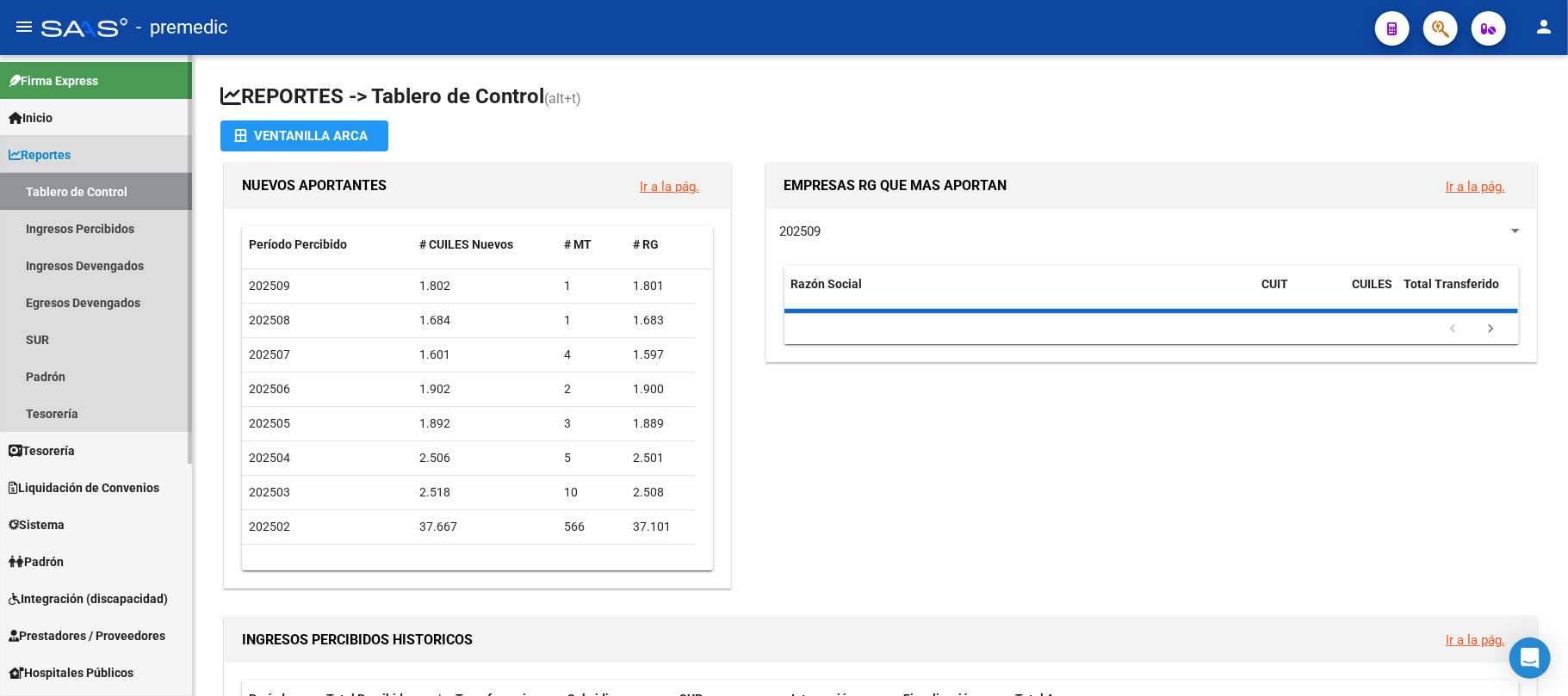
click at [118, 183] on link "Tablero de Control" at bounding box center [95, 192] width 192 height 37
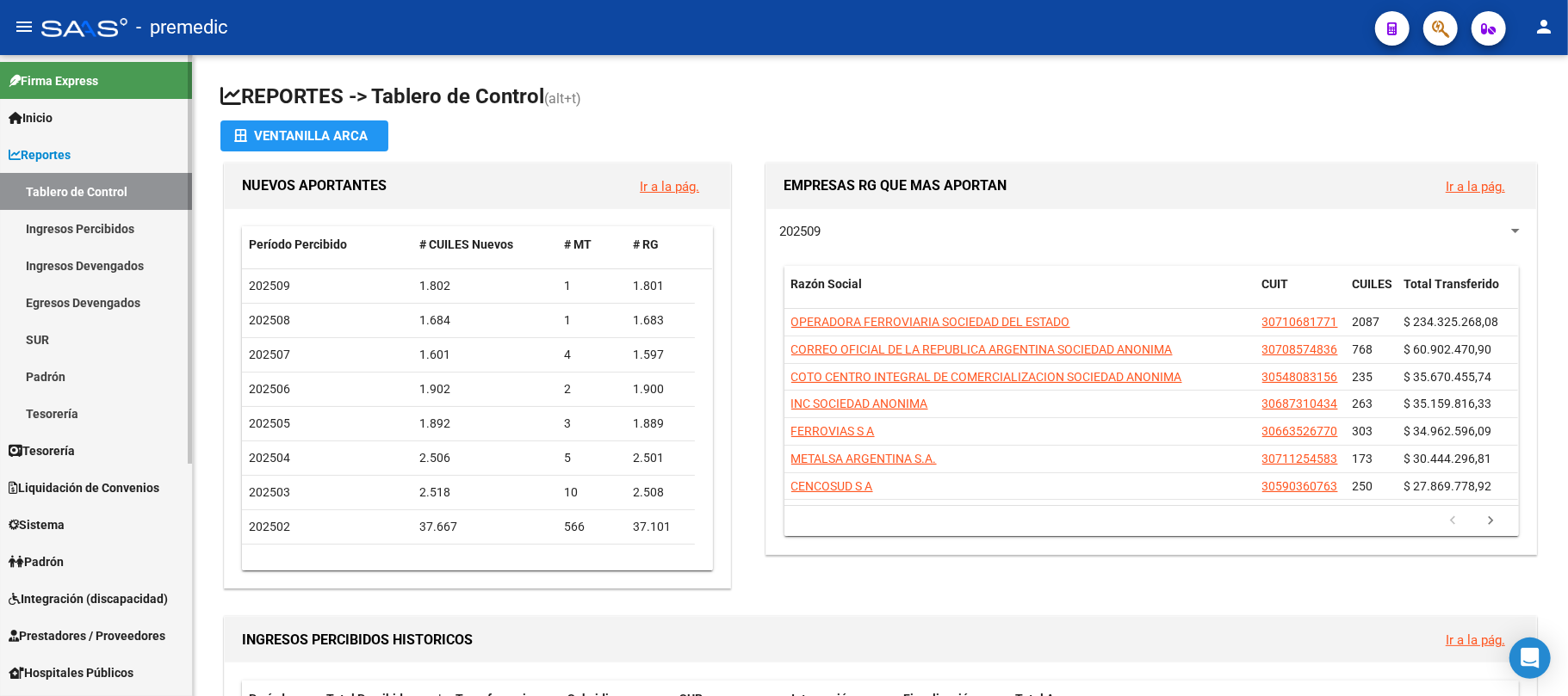
click at [97, 492] on span "Liquidación de Convenios" at bounding box center [84, 488] width 150 height 19
